Goal: Check status: Check status

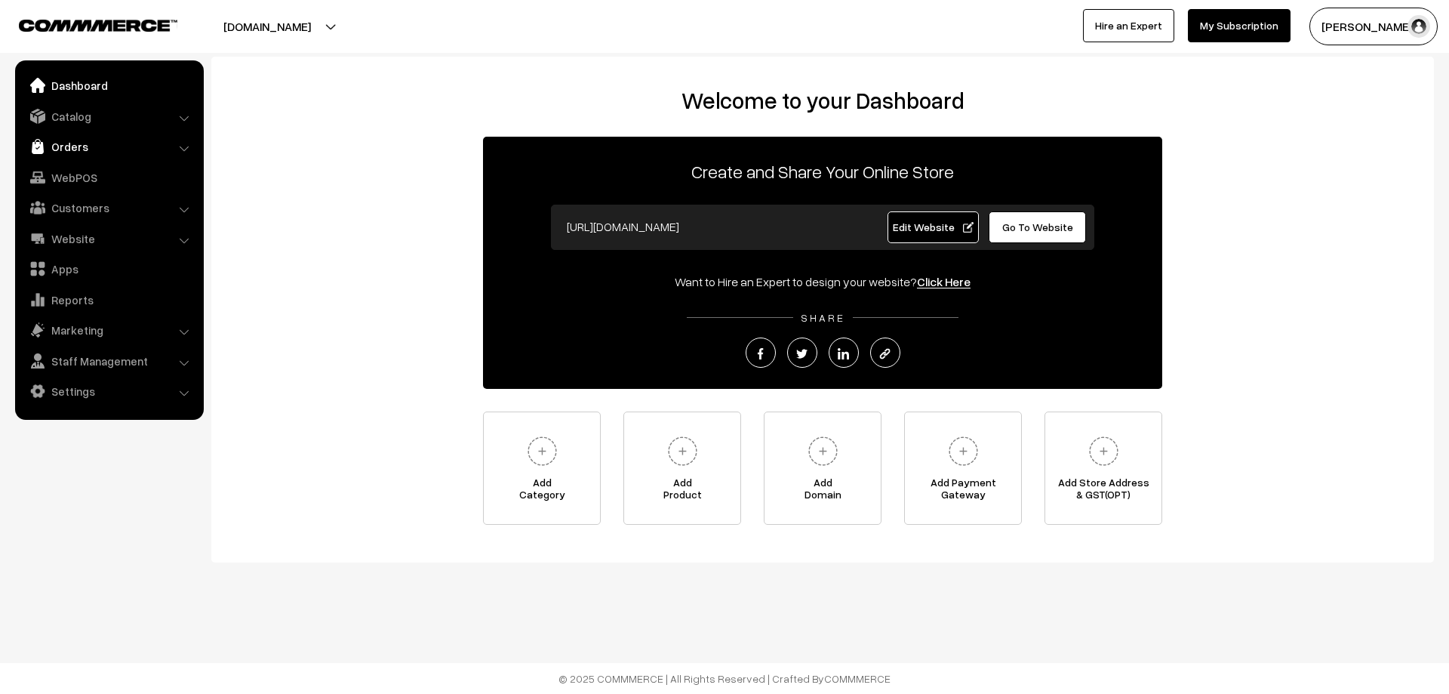
click at [59, 146] on link "Orders" at bounding box center [109, 146] width 180 height 27
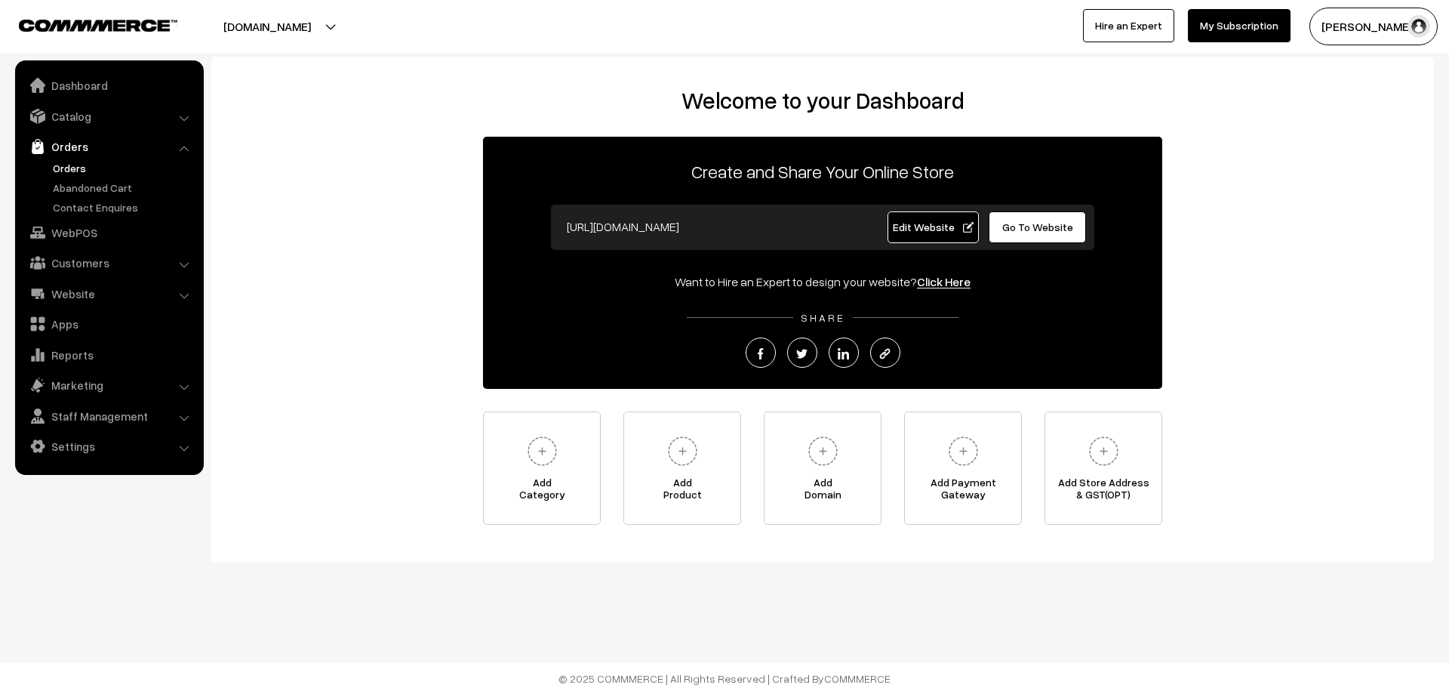
click at [58, 171] on link "Orders" at bounding box center [123, 168] width 149 height 16
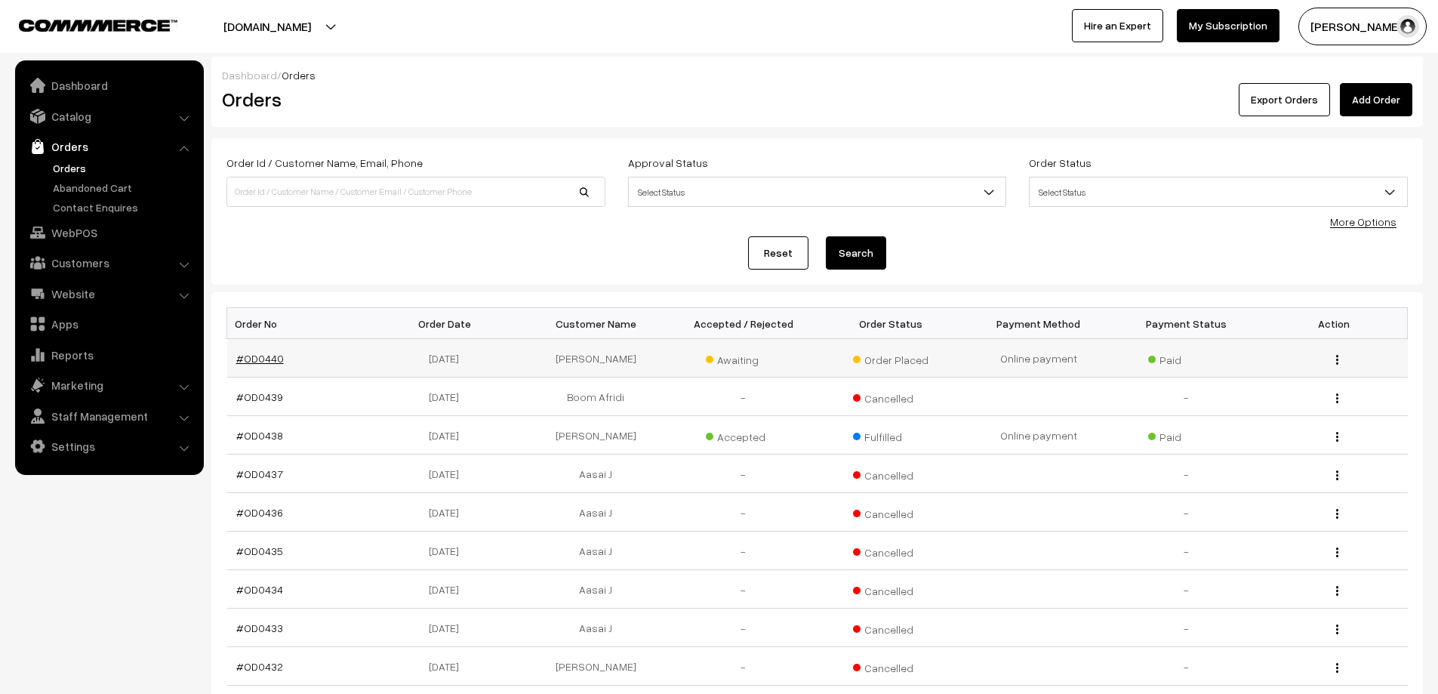
click at [254, 355] on link "#OD0440" at bounding box center [260, 358] width 48 height 13
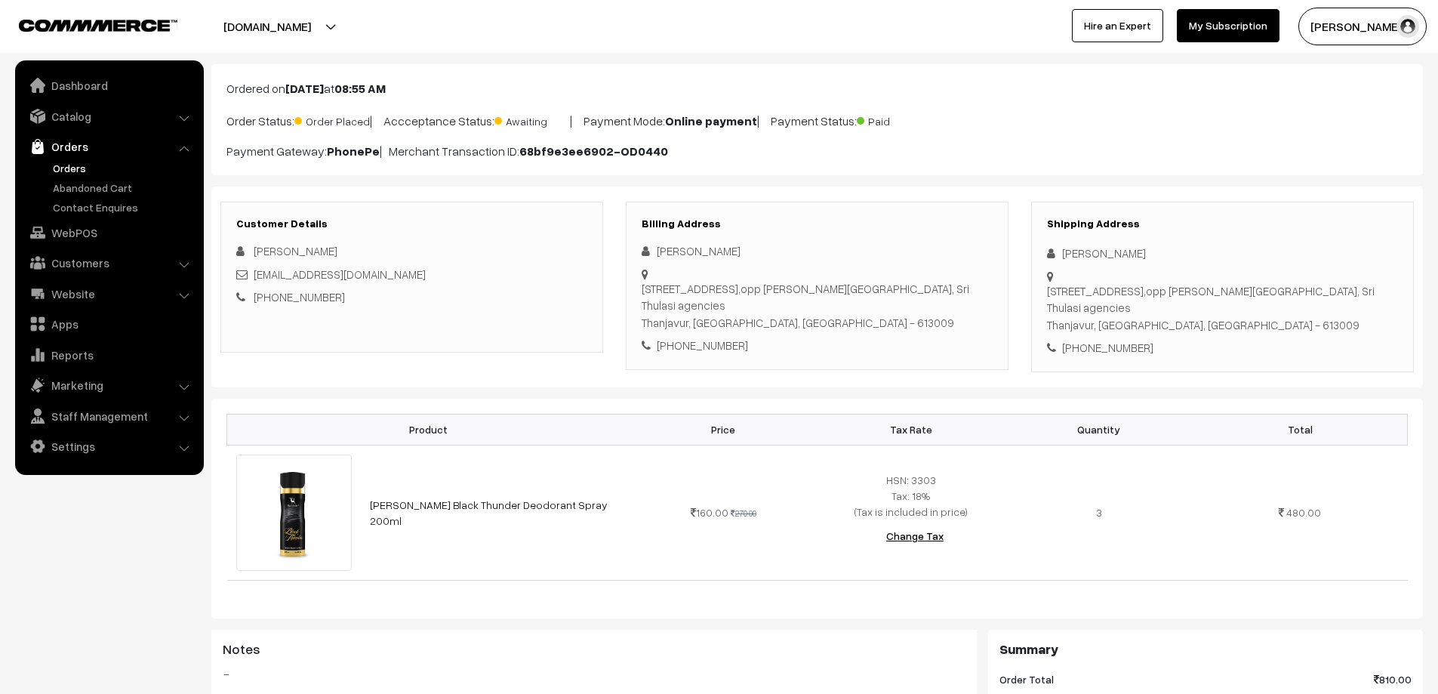
scroll to position [226, 0]
